Goal: Information Seeking & Learning: Learn about a topic

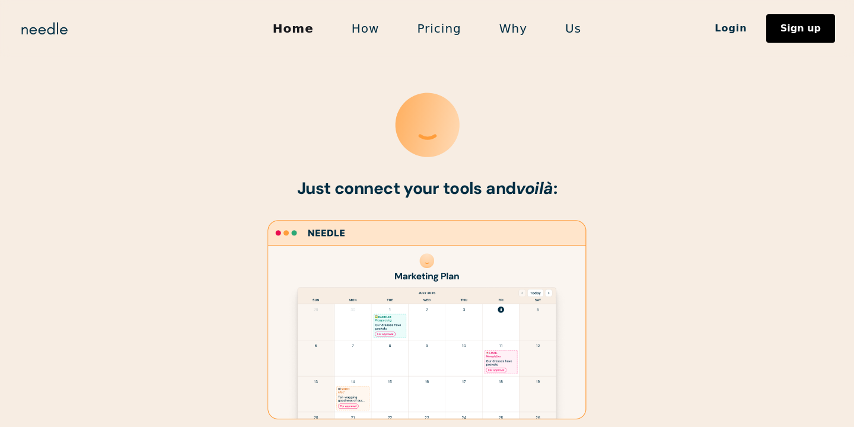
scroll to position [256, 0]
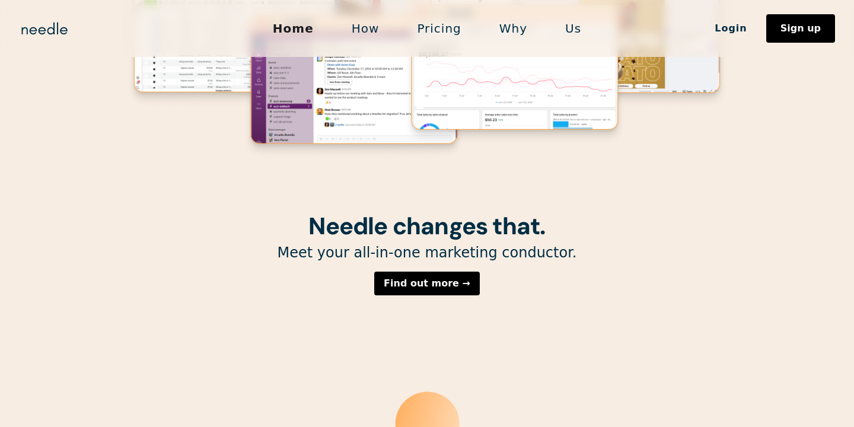
click at [435, 25] on link "Pricing" at bounding box center [439, 28] width 82 height 25
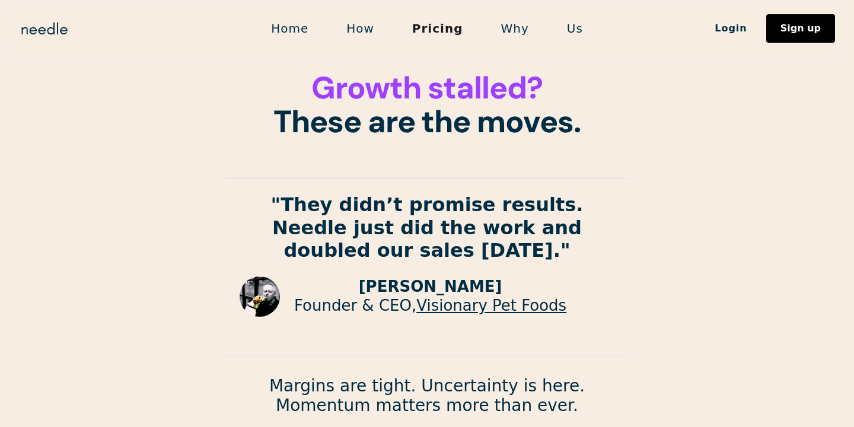
click at [516, 32] on link "Why" at bounding box center [515, 28] width 66 height 25
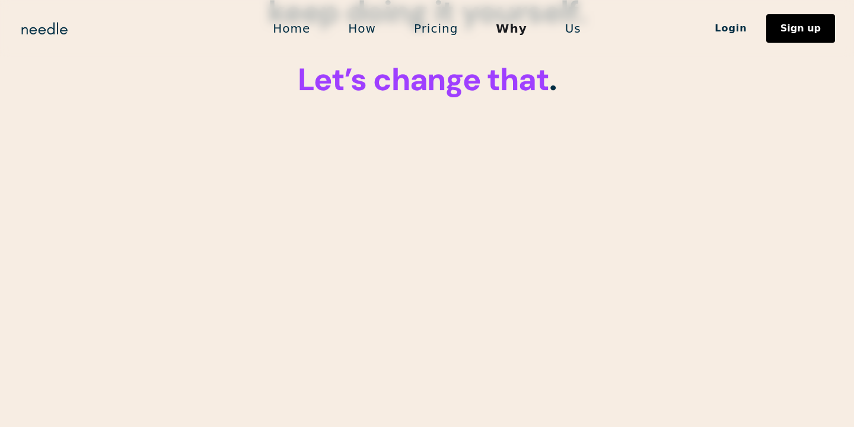
scroll to position [254, 0]
